Goal: Information Seeking & Learning: Learn about a topic

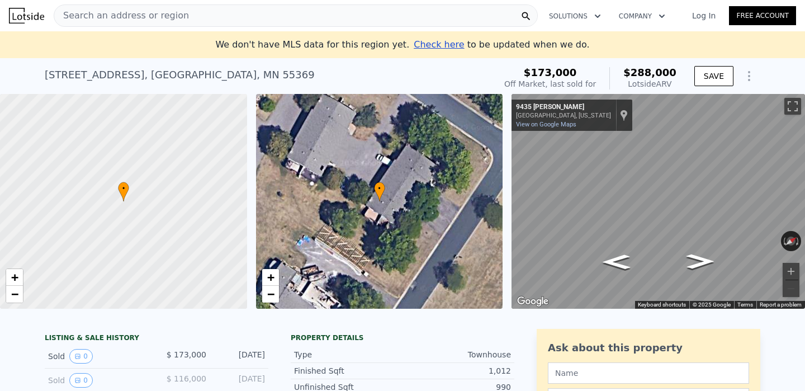
click at [189, 15] on div "Search an address or region" at bounding box center [296, 15] width 484 height 22
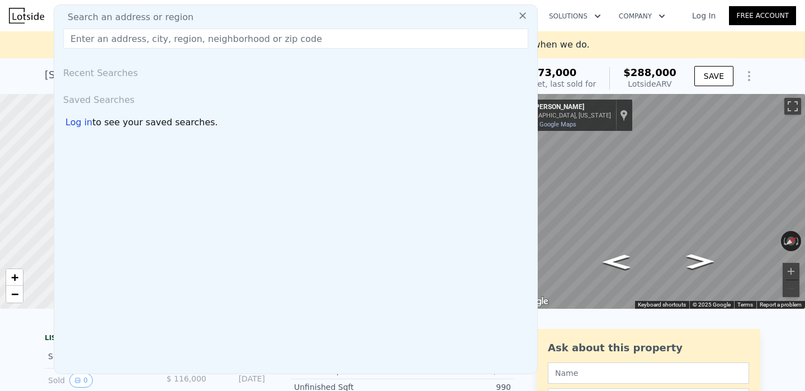
click at [243, 39] on input "text" at bounding box center [295, 39] width 465 height 20
paste input "[STREET_ADDRESS]."
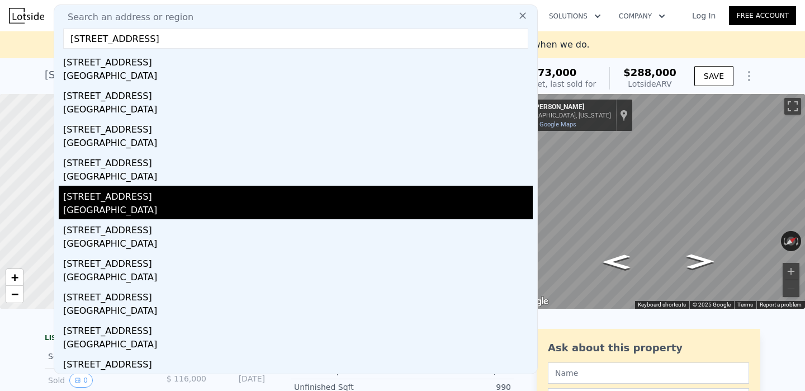
scroll to position [30, 0]
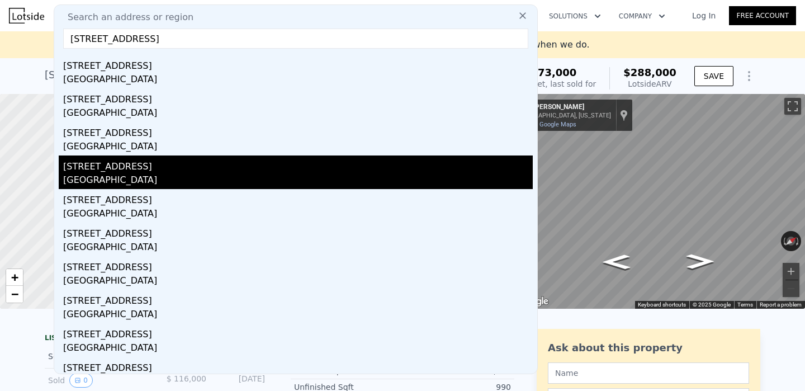
type input "[STREET_ADDRESS]"
click at [135, 175] on div "[GEOGRAPHIC_DATA]" at bounding box center [298, 181] width 470 height 16
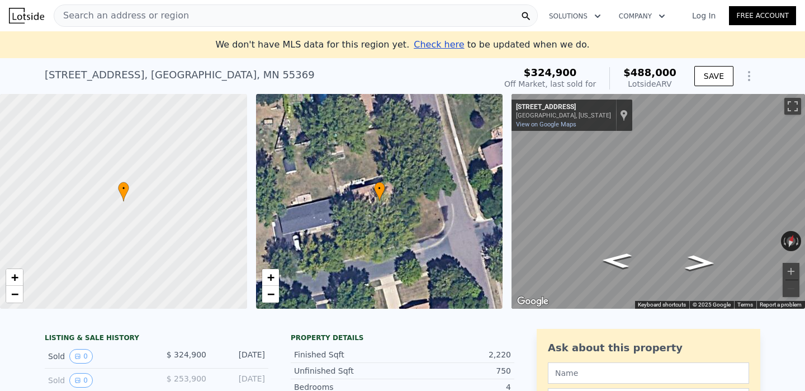
click at [181, 10] on div "Search an address or region" at bounding box center [296, 15] width 484 height 22
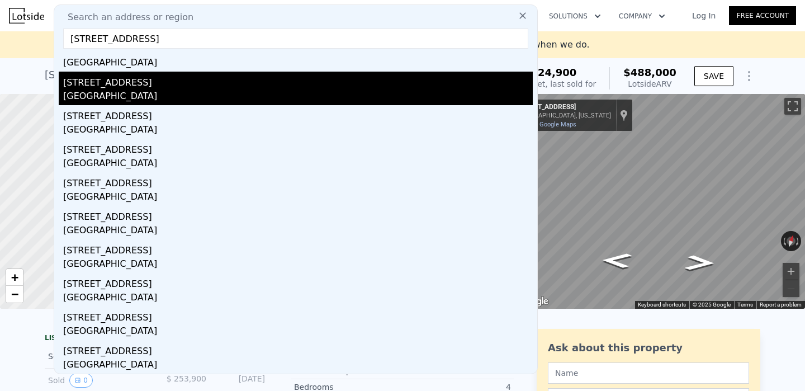
scroll to position [46, 0]
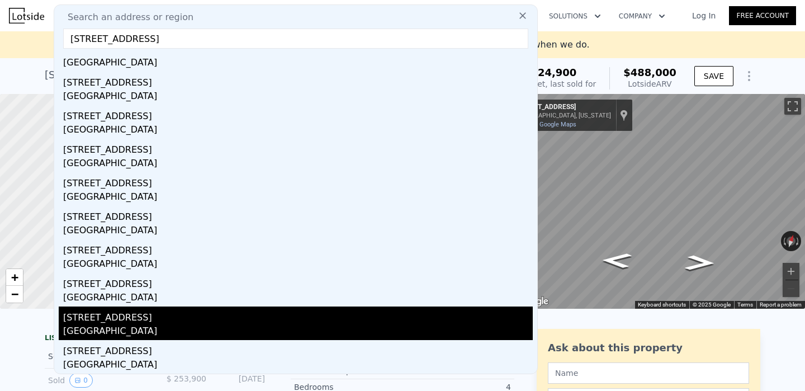
type input "[STREET_ADDRESS]"
click at [101, 321] on div "[STREET_ADDRESS]" at bounding box center [298, 315] width 470 height 18
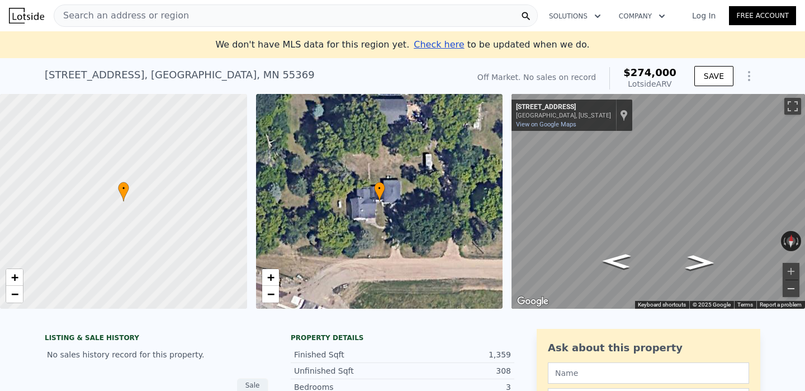
click at [790, 291] on button "Zoom out" at bounding box center [791, 288] width 17 height 17
click at [271, 295] on span "−" at bounding box center [270, 294] width 7 height 14
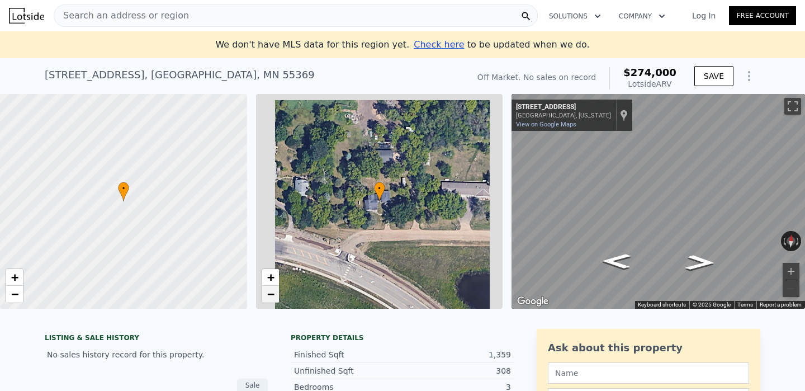
click at [271, 295] on span "−" at bounding box center [270, 294] width 7 height 14
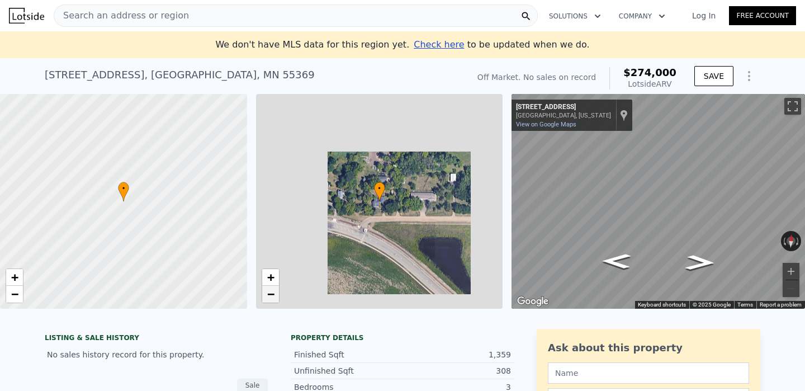
click at [271, 295] on span "−" at bounding box center [270, 294] width 7 height 14
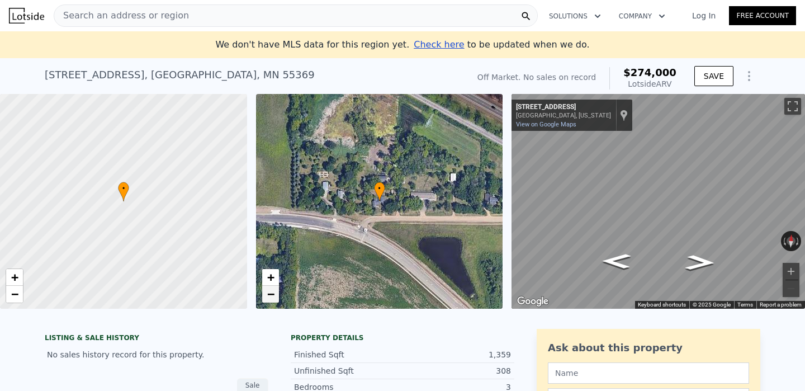
click at [271, 295] on span "−" at bounding box center [270, 294] width 7 height 14
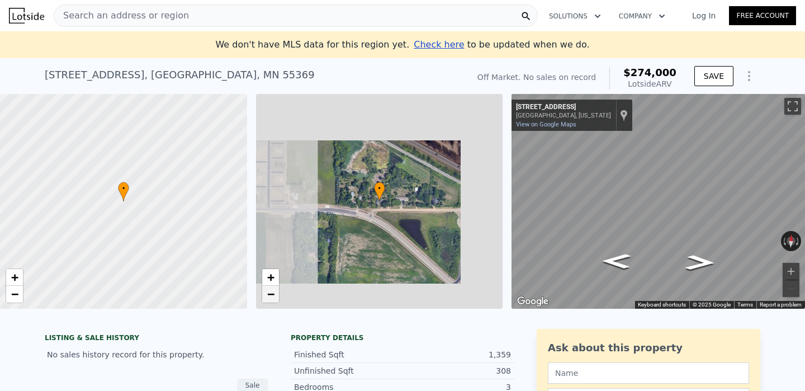
click at [271, 295] on span "−" at bounding box center [270, 294] width 7 height 14
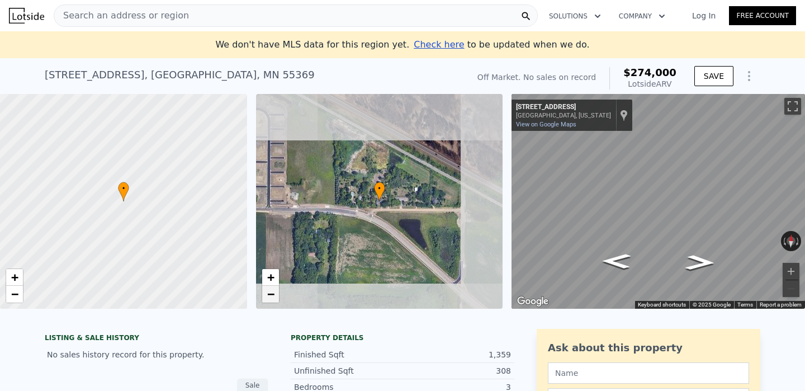
click at [271, 295] on span "−" at bounding box center [270, 294] width 7 height 14
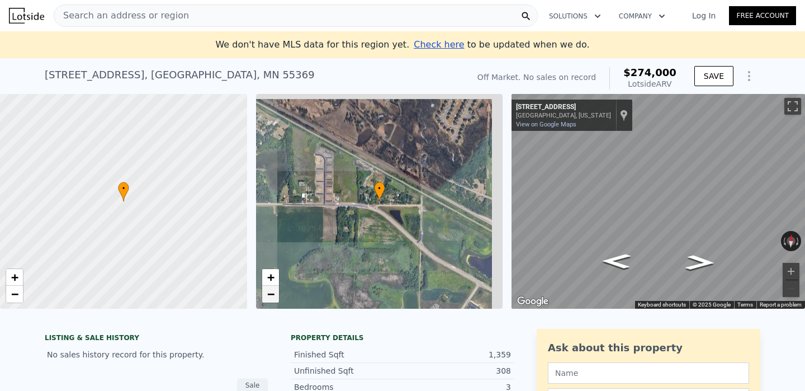
click at [271, 295] on span "−" at bounding box center [270, 294] width 7 height 14
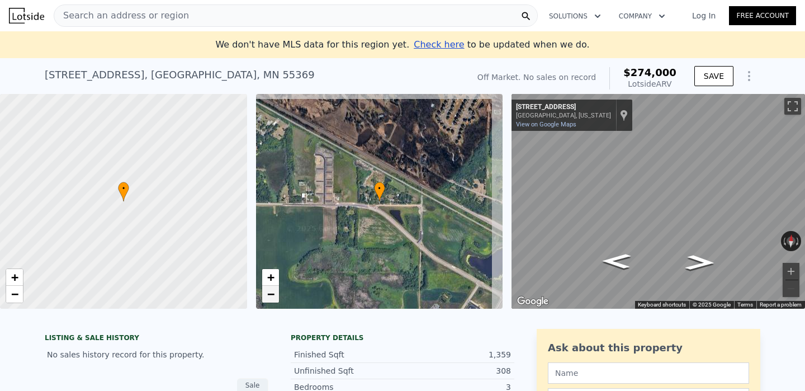
click at [271, 295] on span "−" at bounding box center [270, 294] width 7 height 14
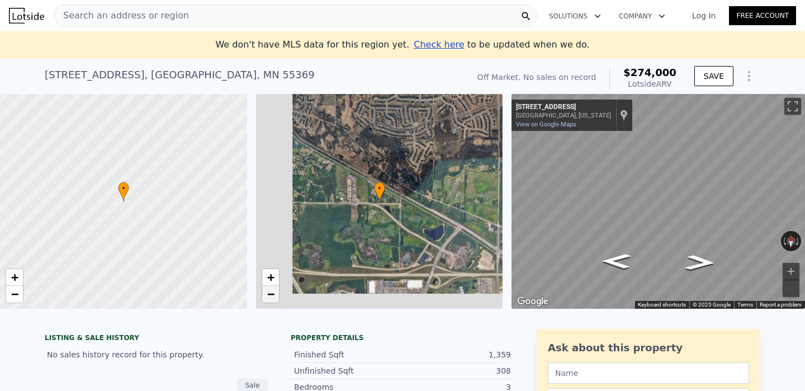
click at [271, 295] on span "−" at bounding box center [270, 294] width 7 height 14
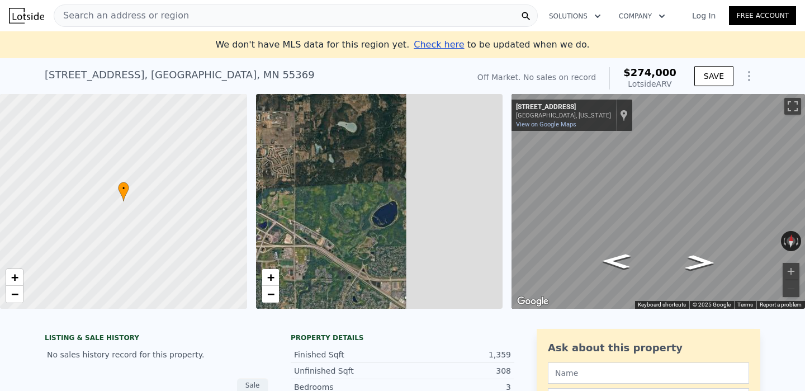
drag, startPoint x: 402, startPoint y: 215, endPoint x: 258, endPoint y: 224, distance: 144.5
click at [258, 224] on div "• + −" at bounding box center [379, 201] width 247 height 215
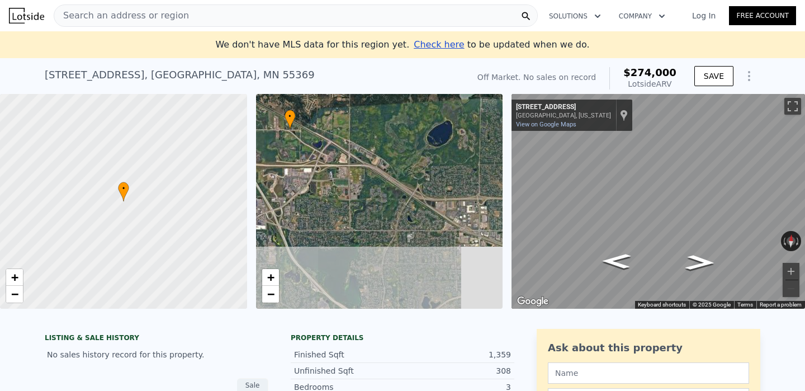
drag, startPoint x: 298, startPoint y: 223, endPoint x: 353, endPoint y: 142, distance: 97.8
click at [353, 142] on div "• + −" at bounding box center [379, 201] width 247 height 215
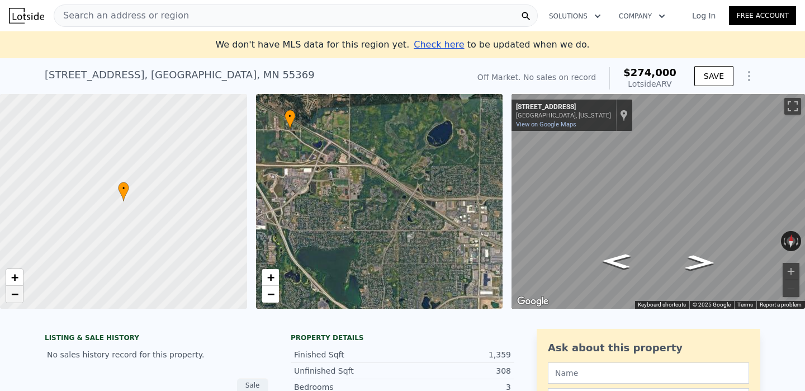
click at [18, 297] on span "−" at bounding box center [14, 294] width 7 height 14
drag, startPoint x: 179, startPoint y: 218, endPoint x: 113, endPoint y: 214, distance: 66.7
click at [113, 214] on div at bounding box center [123, 202] width 296 height 258
drag, startPoint x: 113, startPoint y: 214, endPoint x: 182, endPoint y: 211, distance: 69.4
click at [182, 212] on div at bounding box center [123, 202] width 296 height 258
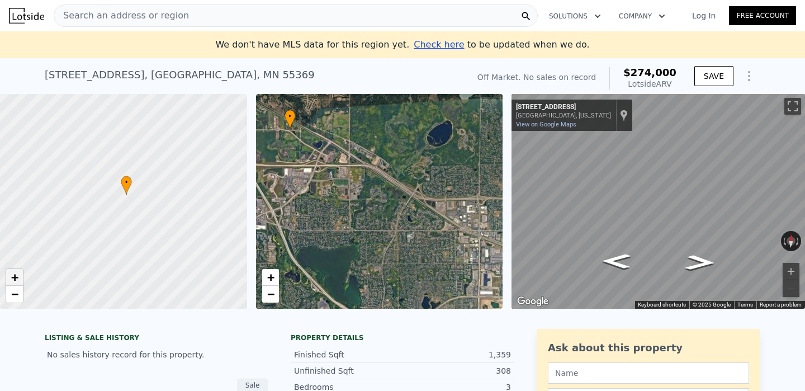
click at [21, 275] on link "+" at bounding box center [14, 277] width 17 height 17
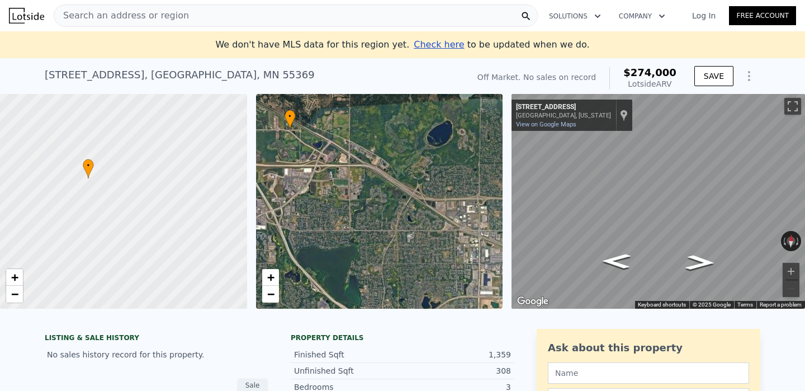
drag, startPoint x: 209, startPoint y: 164, endPoint x: 136, endPoint y: 211, distance: 86.5
click at [136, 211] on div at bounding box center [120, 204] width 296 height 258
click at [590, 16] on button "Solutions" at bounding box center [575, 16] width 70 height 20
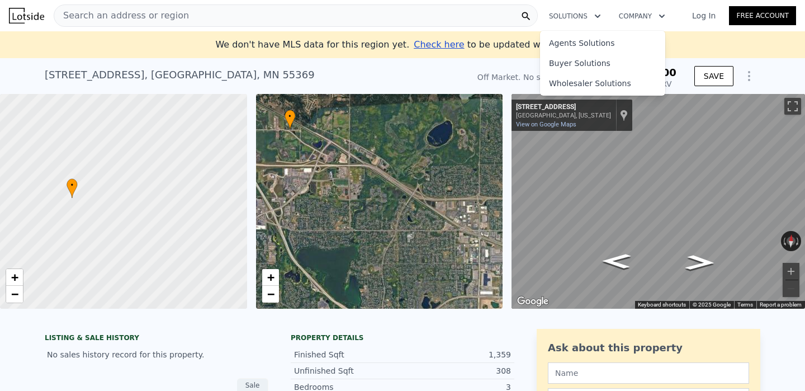
click at [426, 73] on div "[STREET_ADDRESS] No sales on record (~ARV $274k )" at bounding box center [254, 78] width 419 height 31
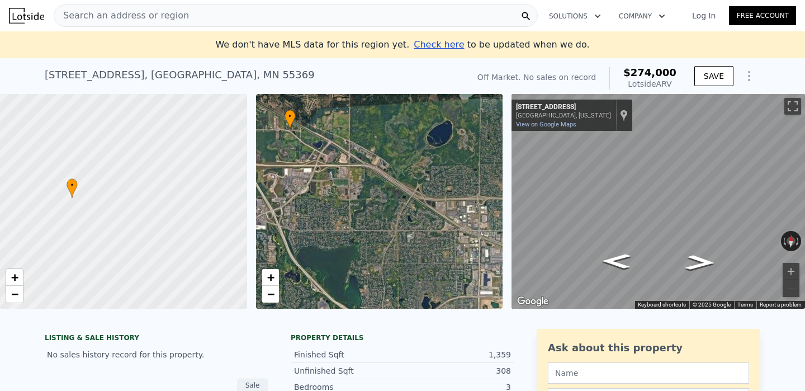
click at [424, 45] on span "Check here" at bounding box center [439, 44] width 50 height 11
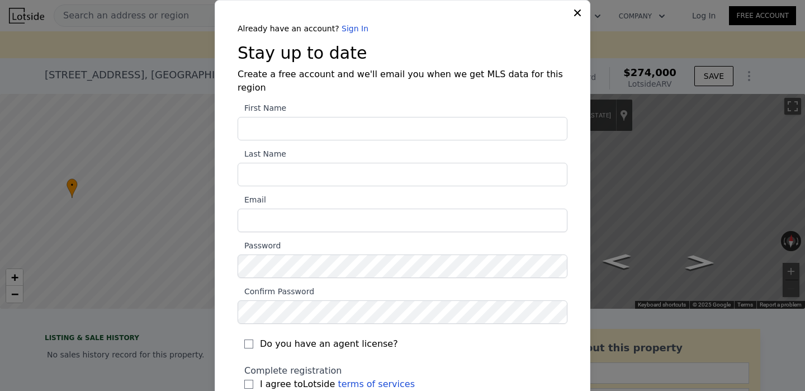
click at [563, 30] on div "Already have an account? Sign In" at bounding box center [403, 28] width 330 height 11
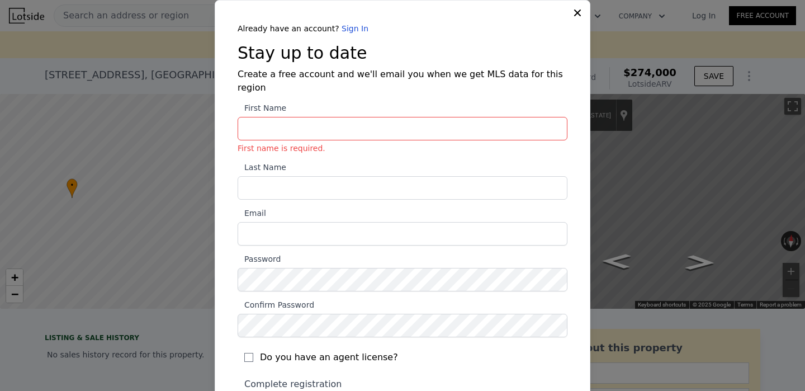
click at [580, 12] on icon at bounding box center [577, 12] width 11 height 11
